Goal: Contribute content

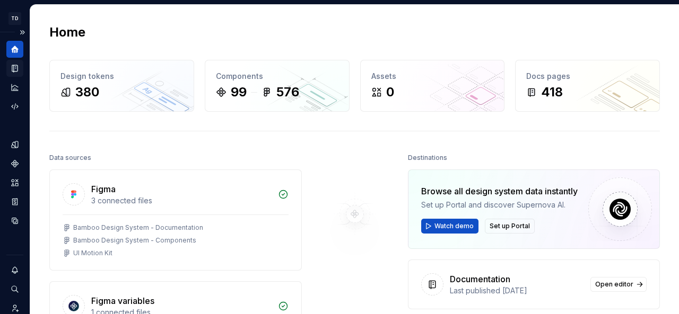
click at [20, 64] on div "Documentation" at bounding box center [14, 68] width 17 height 17
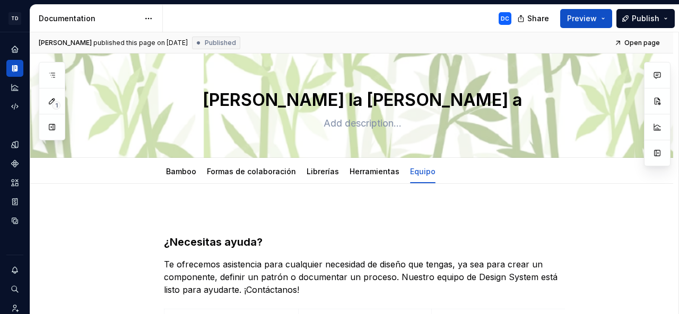
type textarea "*"
